Goal: Entertainment & Leisure: Consume media (video, audio)

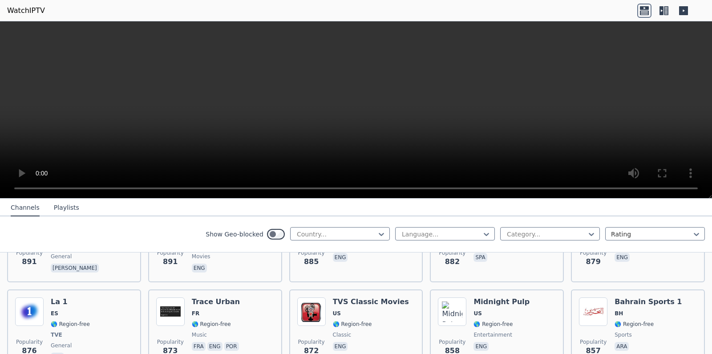
scroll to position [1407, 0]
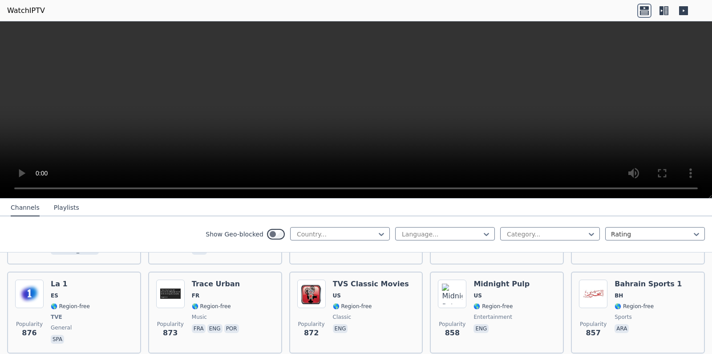
click at [304, 141] on video at bounding box center [356, 109] width 712 height 177
click at [62, 209] on button "Playlists" at bounding box center [66, 207] width 25 height 17
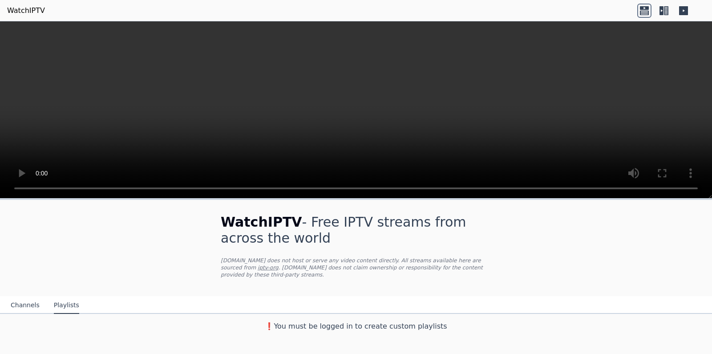
scroll to position [0, 0]
click at [113, 296] on nav "Channels Playlists" at bounding box center [356, 305] width 712 height 18
click at [24, 299] on button "Channels" at bounding box center [25, 305] width 29 height 17
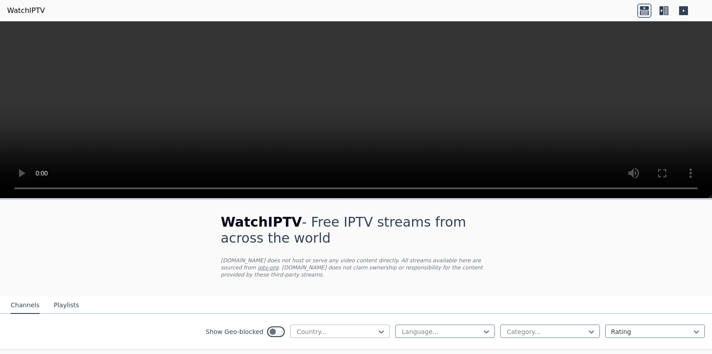
click at [335, 327] on div at bounding box center [336, 331] width 81 height 9
click at [412, 297] on nav "Channels Playlists" at bounding box center [356, 305] width 712 height 18
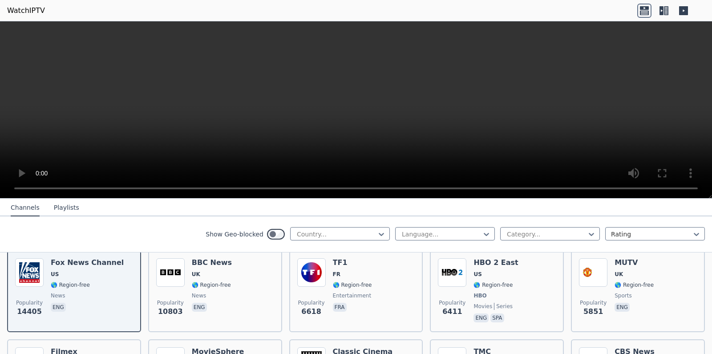
scroll to position [125, 0]
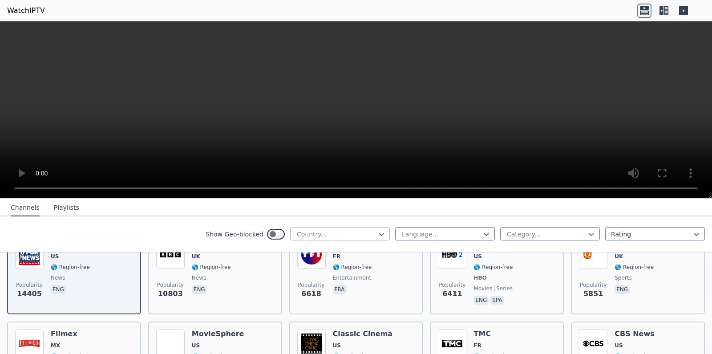
click at [347, 235] on div at bounding box center [336, 234] width 81 height 9
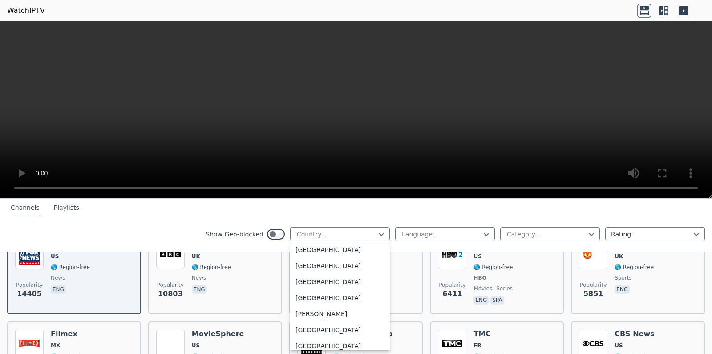
scroll to position [0, 0]
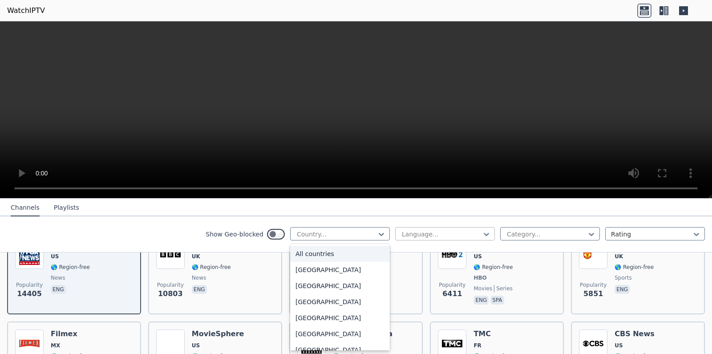
click at [414, 233] on div at bounding box center [441, 234] width 81 height 9
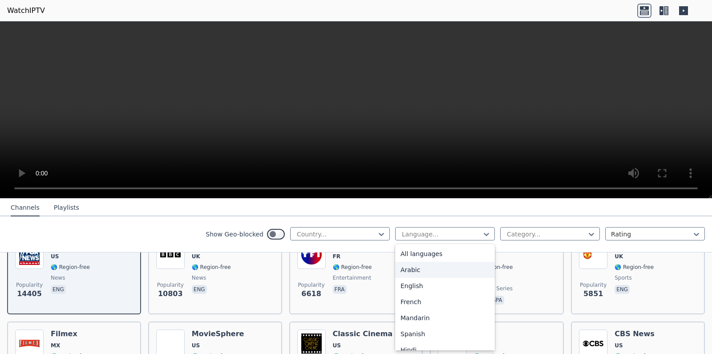
click at [423, 264] on div "Arabic" at bounding box center [445, 270] width 100 height 16
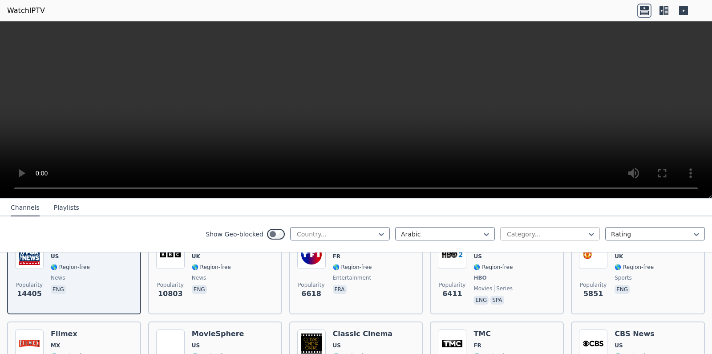
click at [506, 238] on div at bounding box center [546, 234] width 81 height 9
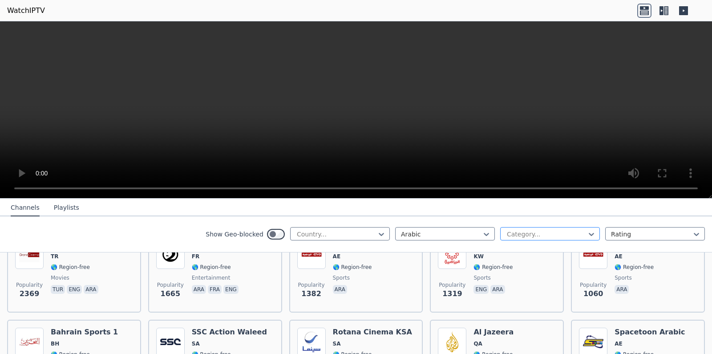
click at [509, 239] on div at bounding box center [546, 234] width 81 height 9
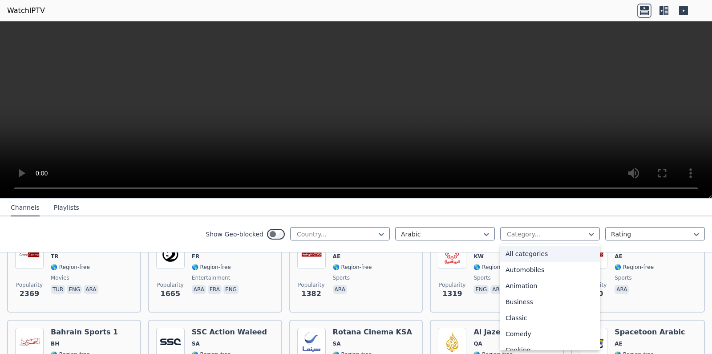
click at [177, 233] on div "Show Geo-blocked Country... Arabic 27 results available. Use Up and Down to cho…" at bounding box center [356, 234] width 712 height 36
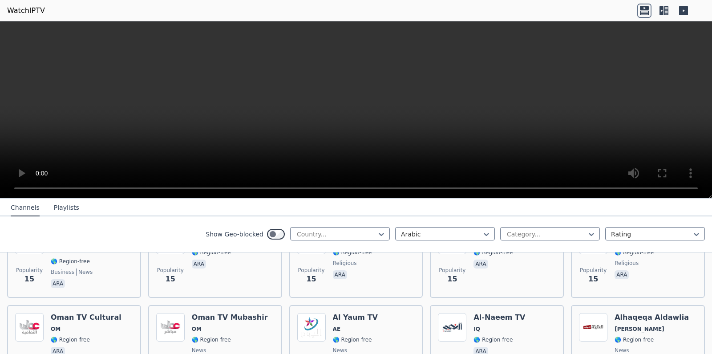
scroll to position [3954, 0]
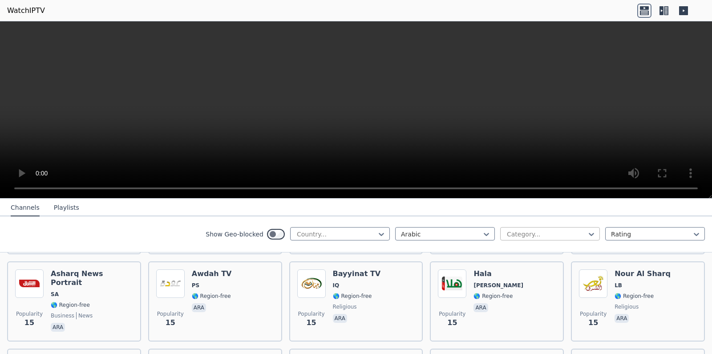
click at [527, 235] on div at bounding box center [546, 234] width 81 height 9
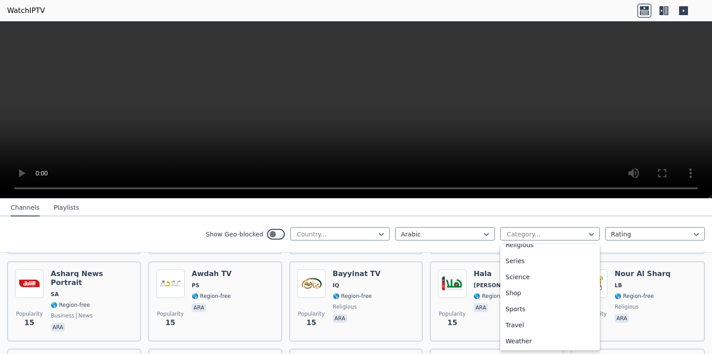
scroll to position [365, 0]
click at [532, 315] on div "Sports" at bounding box center [550, 309] width 100 height 16
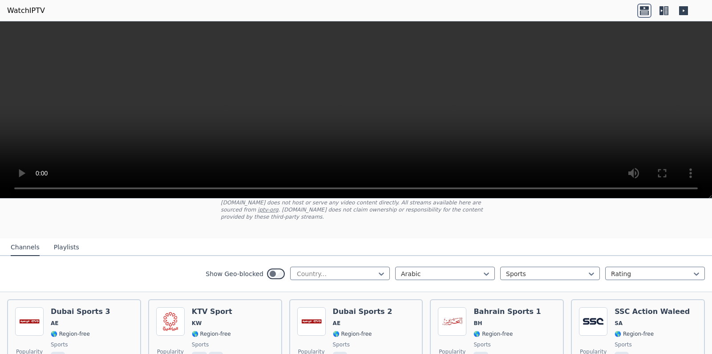
scroll to position [57, 0]
click at [268, 268] on div "Show Geo-blocked" at bounding box center [245, 275] width 79 height 14
click at [250, 283] on div "Show Geo-blocked Country... Arabic Sports Rating" at bounding box center [356, 275] width 712 height 36
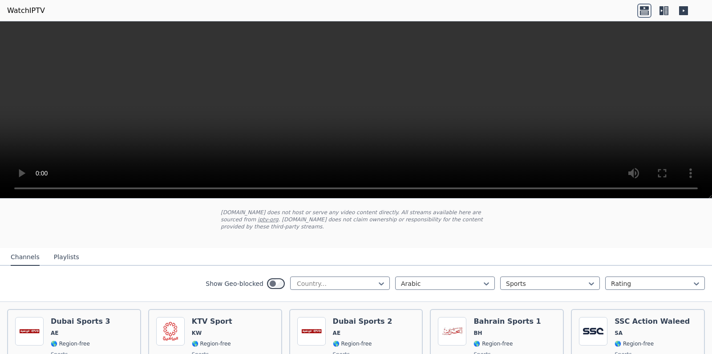
scroll to position [3, 0]
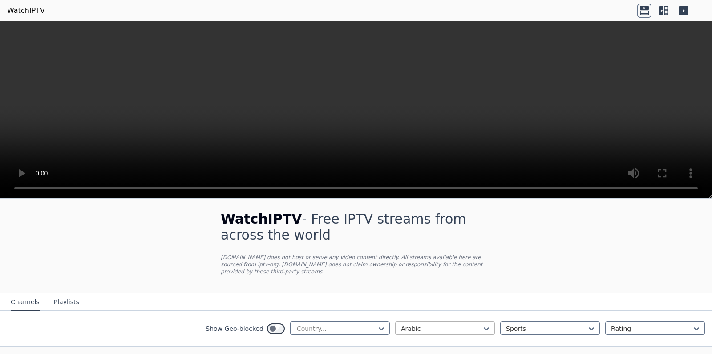
click at [457, 324] on div at bounding box center [441, 328] width 81 height 9
click at [480, 296] on nav "Channels Playlists" at bounding box center [356, 302] width 712 height 18
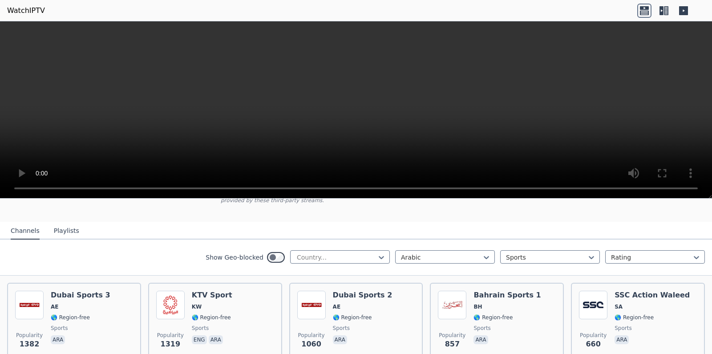
scroll to position [92, 0]
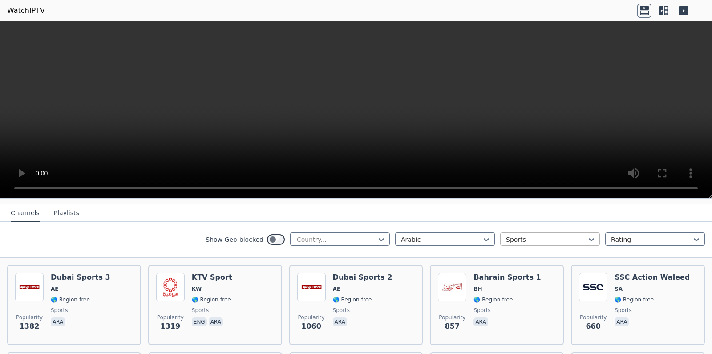
click at [523, 237] on div at bounding box center [546, 239] width 81 height 9
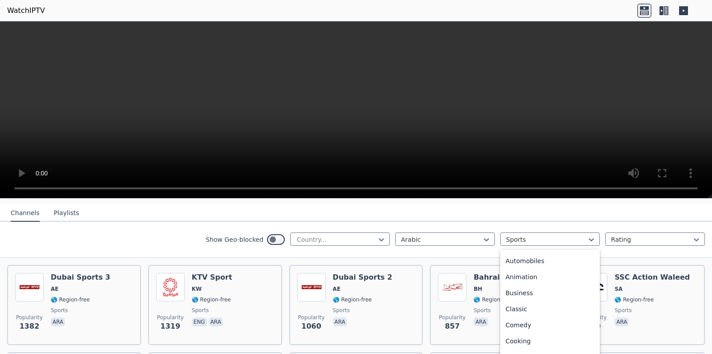
scroll to position [0, 0]
click at [532, 259] on div "All categories" at bounding box center [550, 259] width 100 height 16
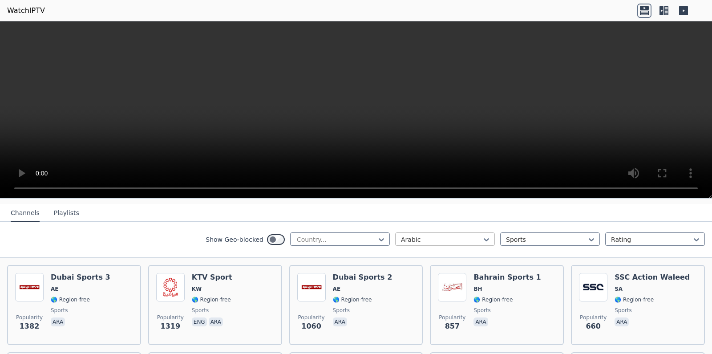
click at [451, 235] on div at bounding box center [441, 239] width 81 height 9
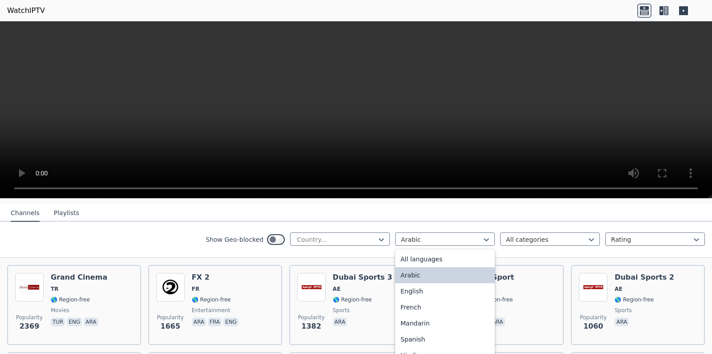
click at [423, 272] on div "Arabic" at bounding box center [445, 275] width 100 height 16
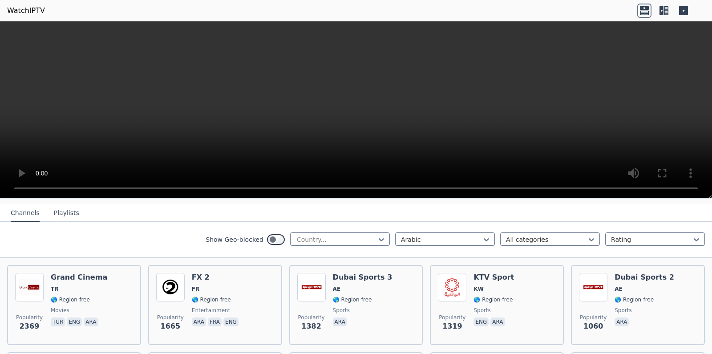
click at [413, 251] on div "Show Geo-blocked Country... Arabic All categories Rating" at bounding box center [356, 240] width 712 height 36
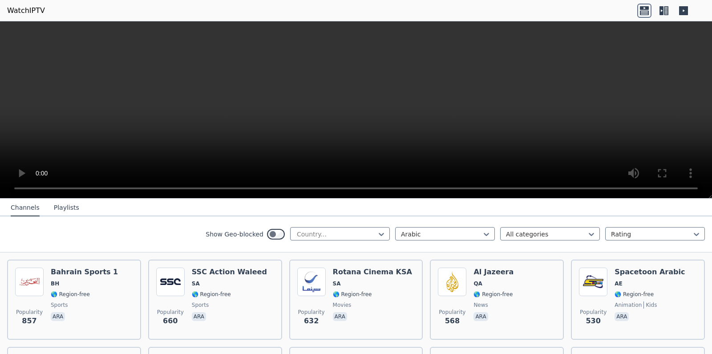
scroll to position [181, 0]
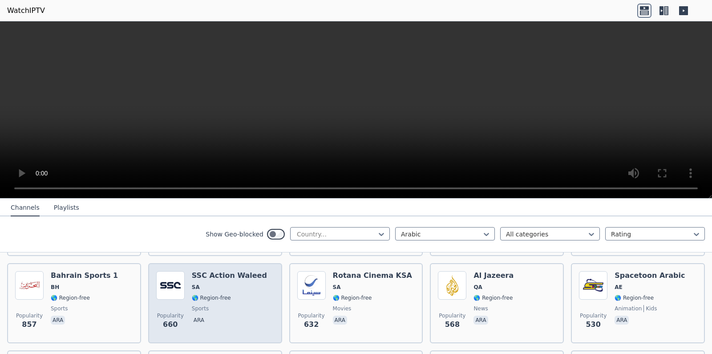
click at [176, 280] on img at bounding box center [170, 285] width 28 height 28
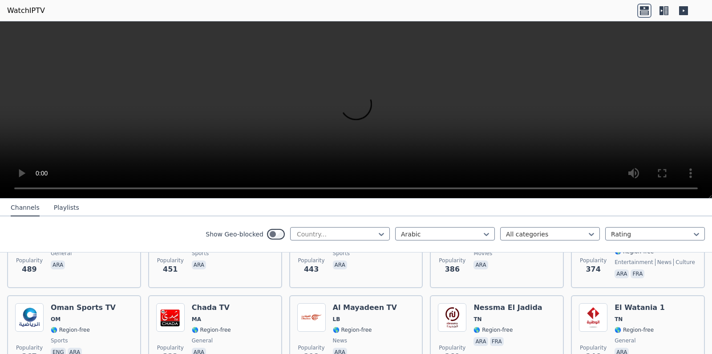
scroll to position [341, 0]
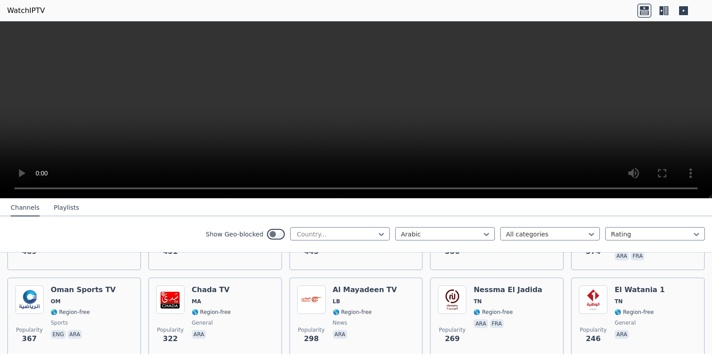
click at [110, 93] on video at bounding box center [356, 109] width 712 height 177
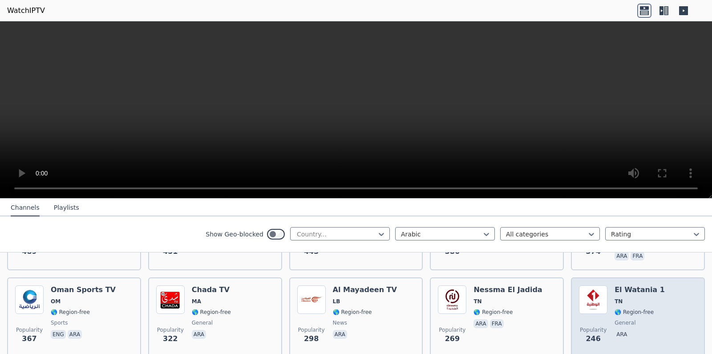
click at [572, 305] on div "Popularity 246 [GEOGRAPHIC_DATA] 1 TN 🌎 Region-free general ara" at bounding box center [638, 317] width 134 height 80
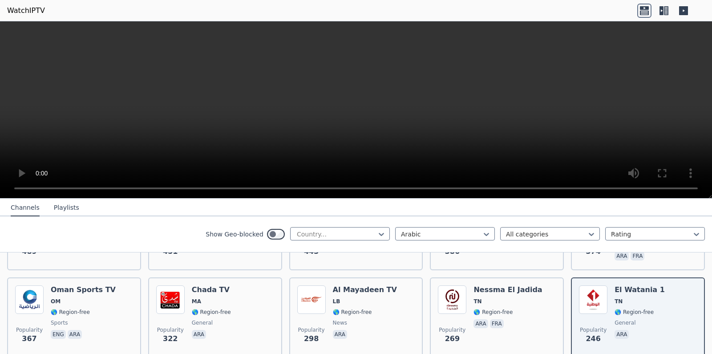
click at [540, 118] on video at bounding box center [356, 109] width 712 height 177
click at [61, 203] on button "Playlists" at bounding box center [66, 207] width 25 height 17
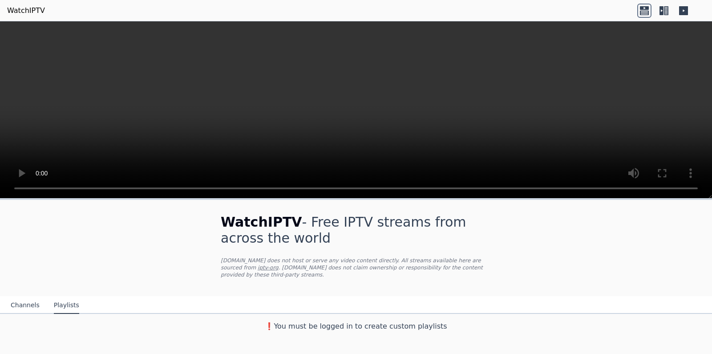
scroll to position [0, 0]
click at [23, 299] on button "Channels" at bounding box center [25, 305] width 29 height 17
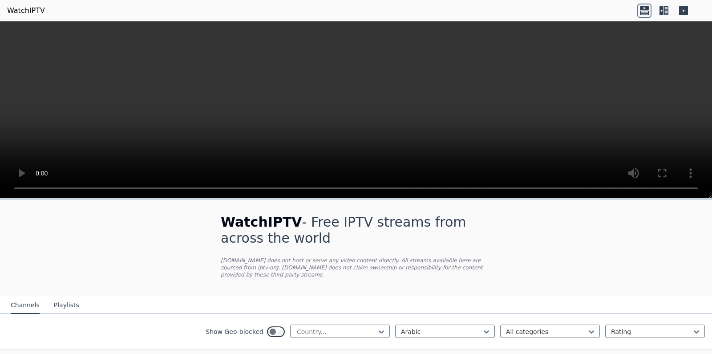
click at [20, 297] on button "Channels" at bounding box center [25, 305] width 29 height 17
click at [255, 280] on div "WatchIPTV - Free IPTV streams from across the world [DOMAIN_NAME] does not host…" at bounding box center [356, 248] width 299 height 96
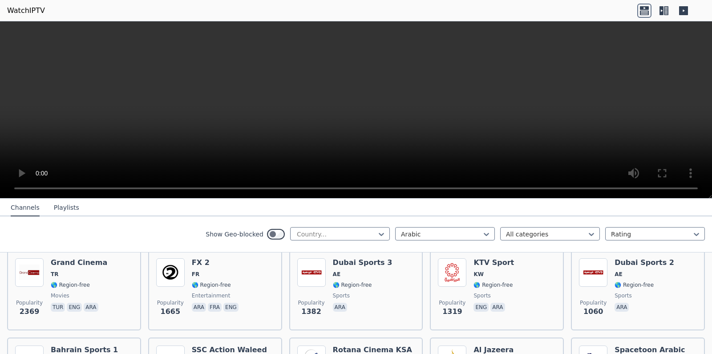
scroll to position [89, 0]
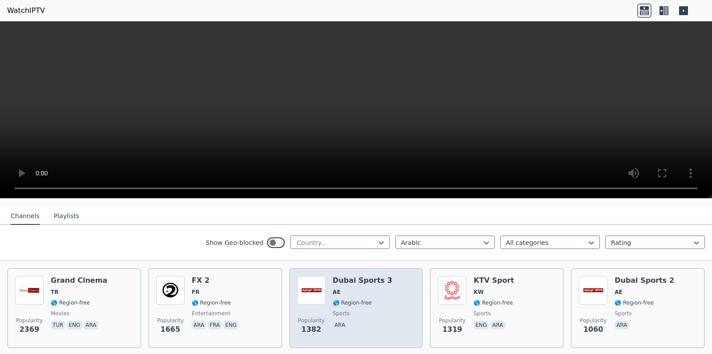
click at [321, 276] on img at bounding box center [311, 290] width 28 height 28
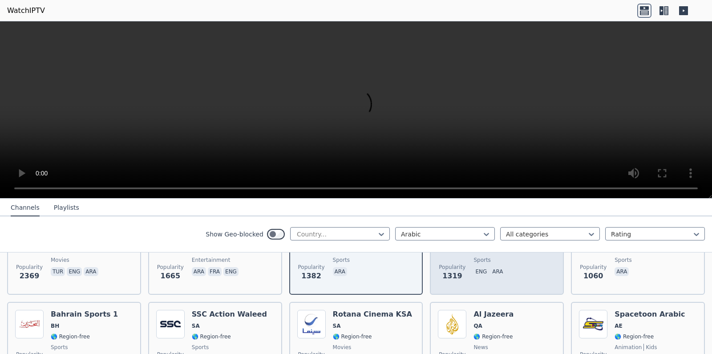
scroll to position [160, 0]
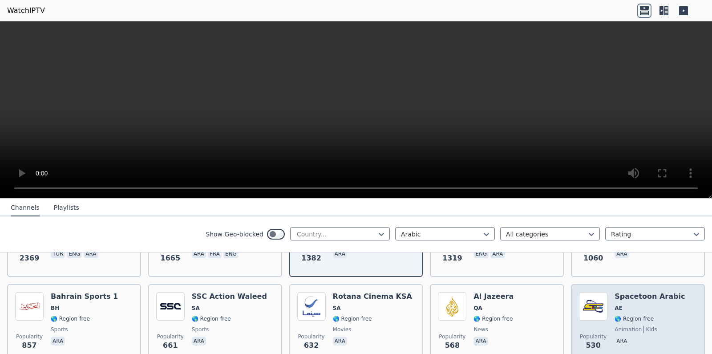
click at [586, 303] on img at bounding box center [593, 306] width 28 height 28
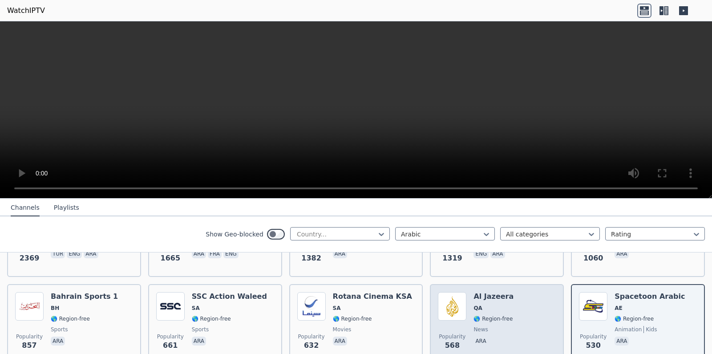
click at [474, 326] on span "news" at bounding box center [481, 329] width 14 height 7
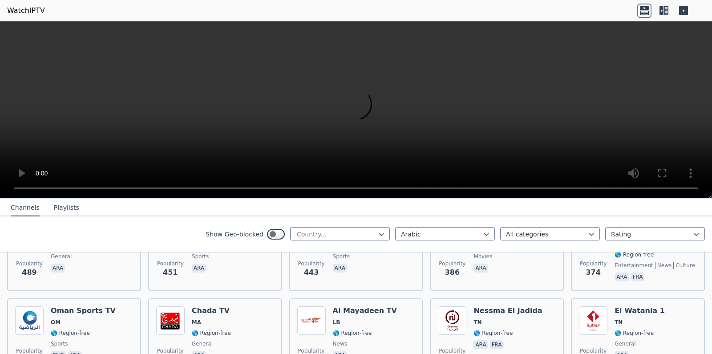
scroll to position [338, 0]
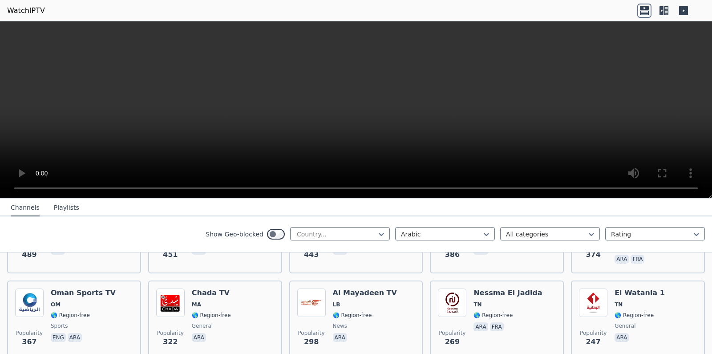
click at [309, 114] on video at bounding box center [356, 109] width 712 height 177
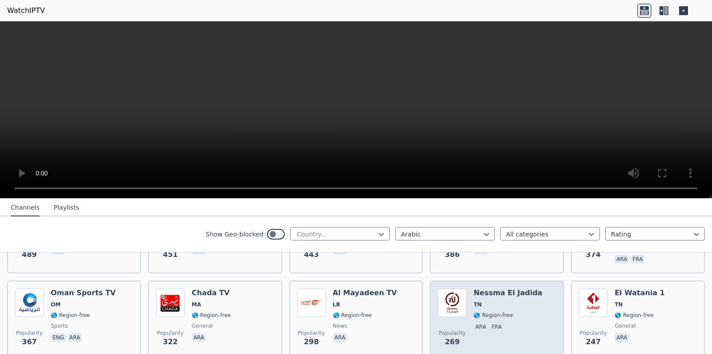
click at [467, 321] on div "Popularity 269 Nessma [GEOGRAPHIC_DATA] [GEOGRAPHIC_DATA] 🌎 Region-free ara fra" at bounding box center [497, 320] width 118 height 64
